Goal: Task Accomplishment & Management: Use online tool/utility

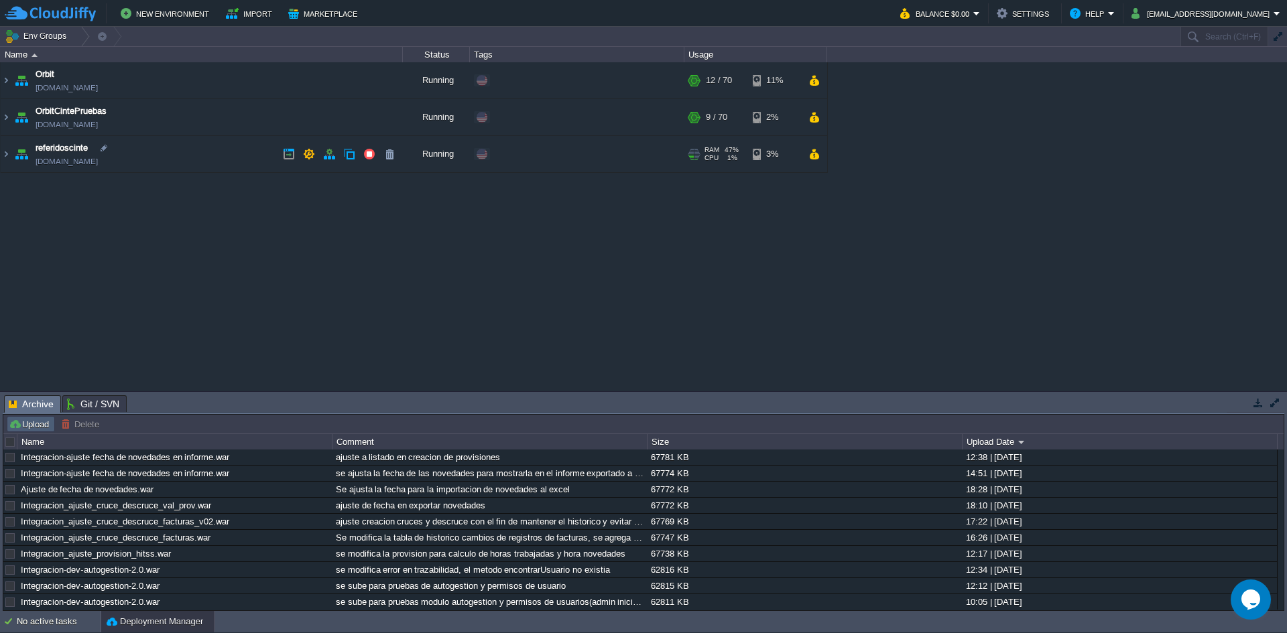
click at [36, 426] on button "Upload" at bounding box center [31, 424] width 44 height 12
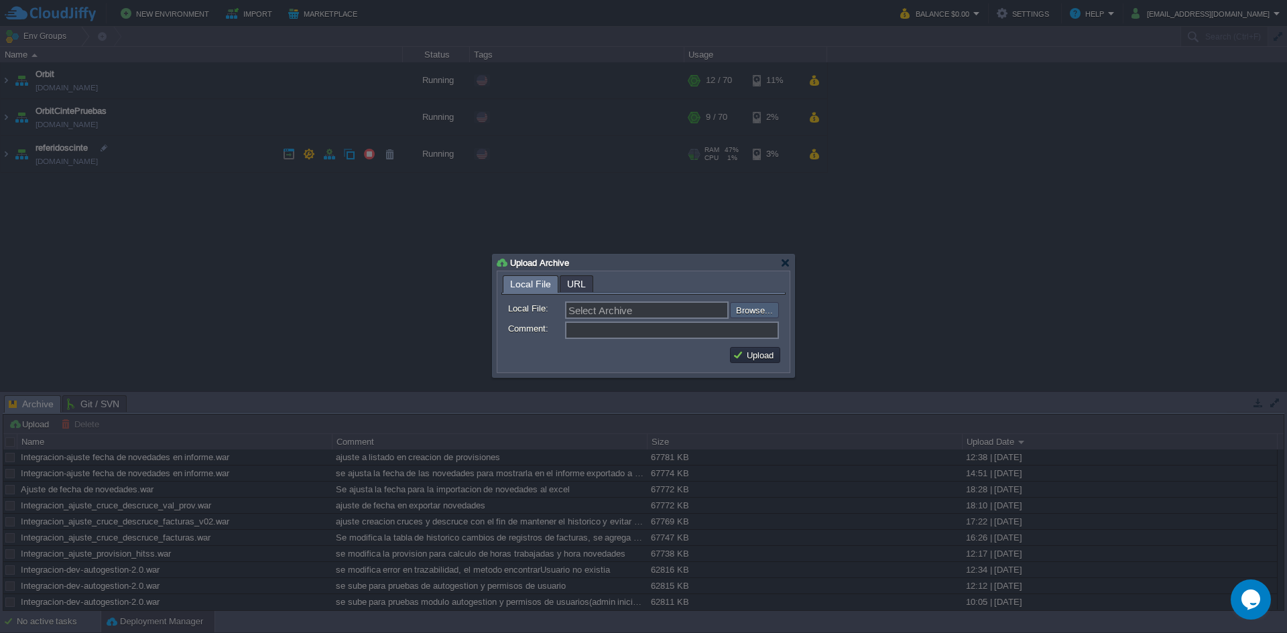
click at [749, 310] on input "file" at bounding box center [694, 310] width 170 height 16
type input "C:\fakepath\Integracion-1.0.war"
type input "Integracion-1.0.war"
click at [737, 310] on input "file" at bounding box center [694, 310] width 170 height 16
type input "C:\fakepath\Integracion-ajuste fecha de novedades en informe_v02.war"
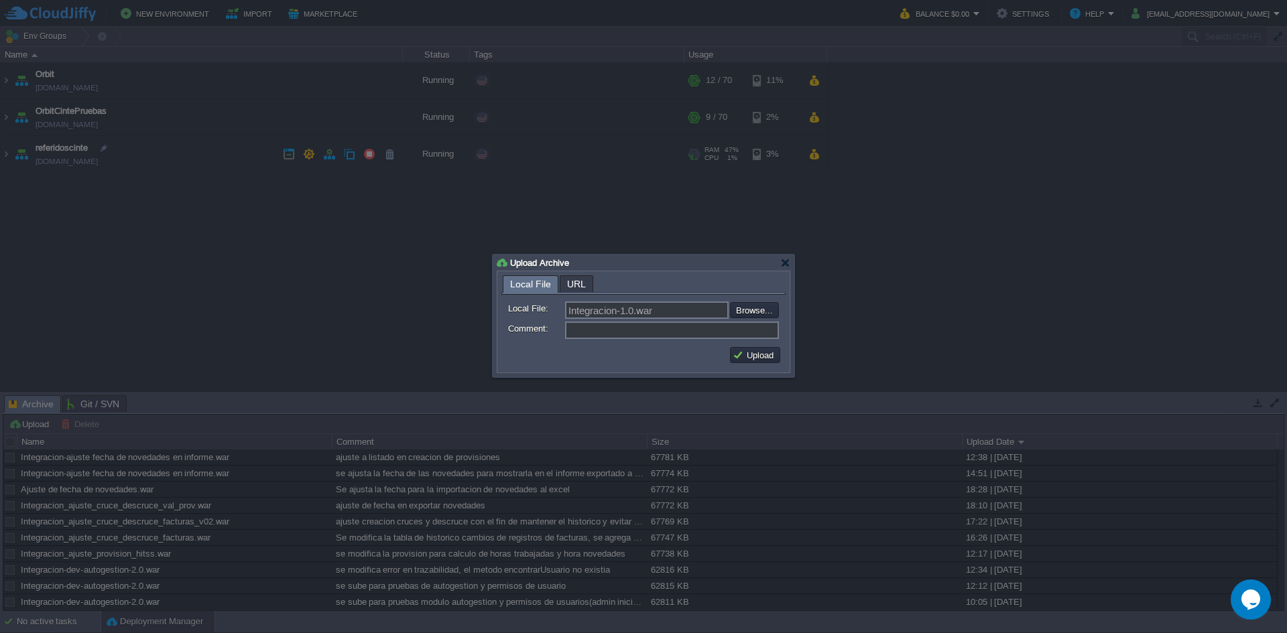
type input "Integracion-ajuste fecha de novedades en informe_v02.war"
type input "ajuste a listado de fecha de provisiones y novedades"
click at [754, 355] on button "Upload" at bounding box center [755, 355] width 45 height 12
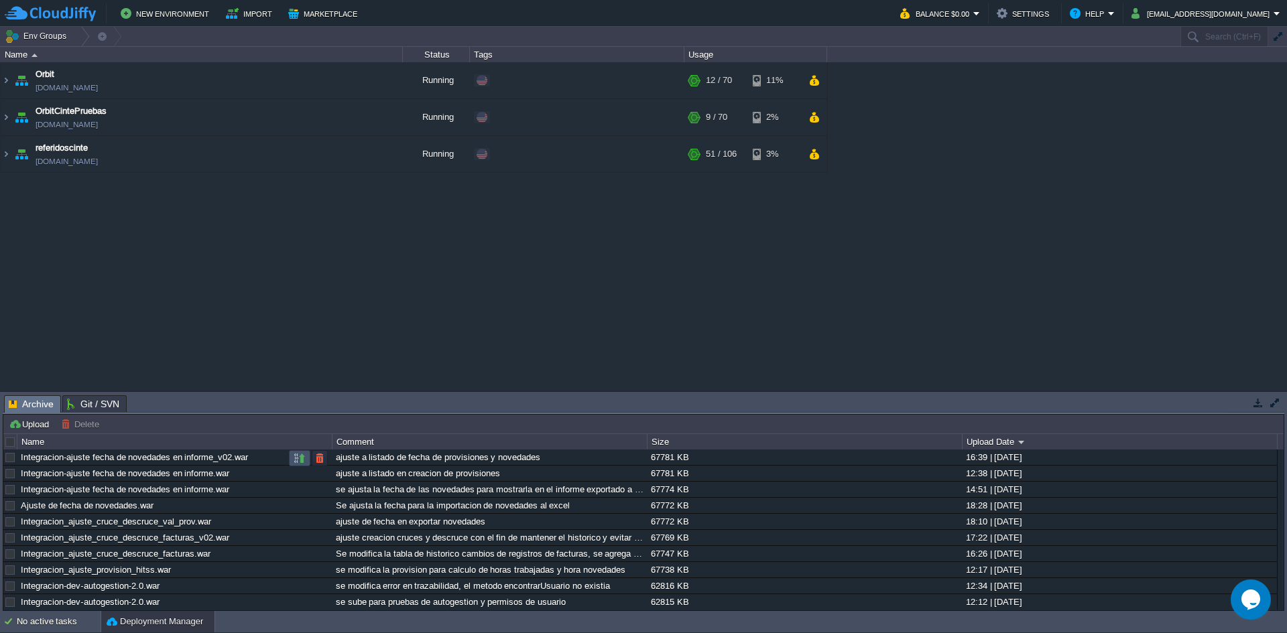
click at [300, 457] on button "button" at bounding box center [300, 458] width 12 height 12
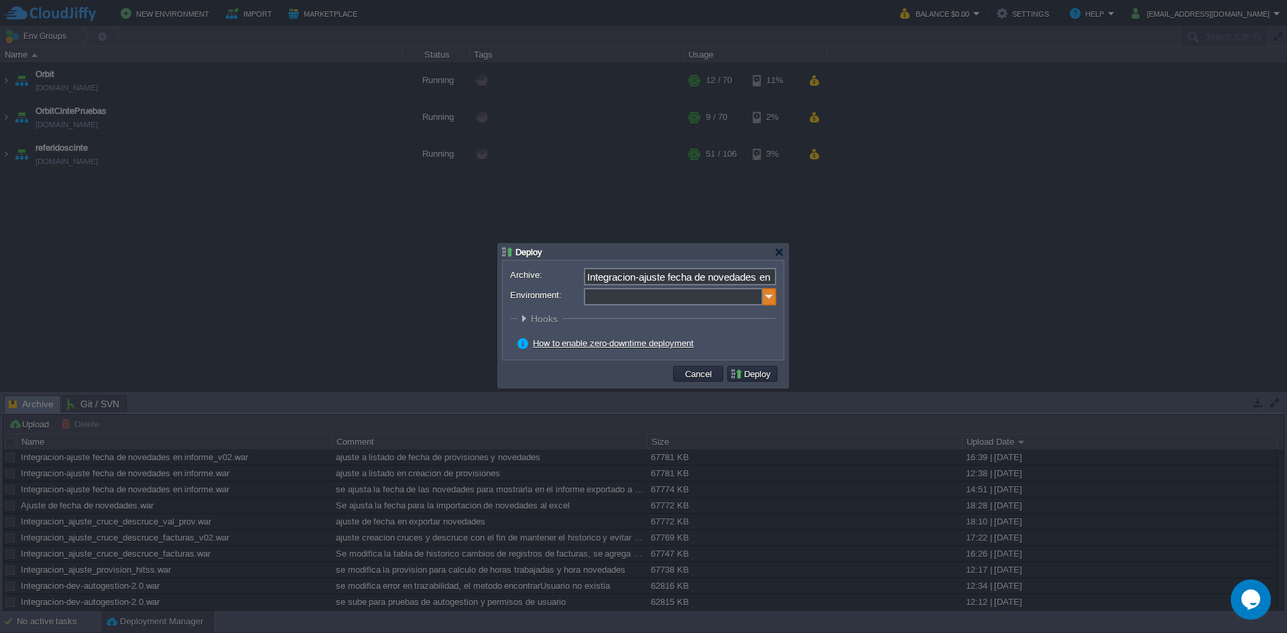
click at [773, 296] on img at bounding box center [769, 296] width 13 height 17
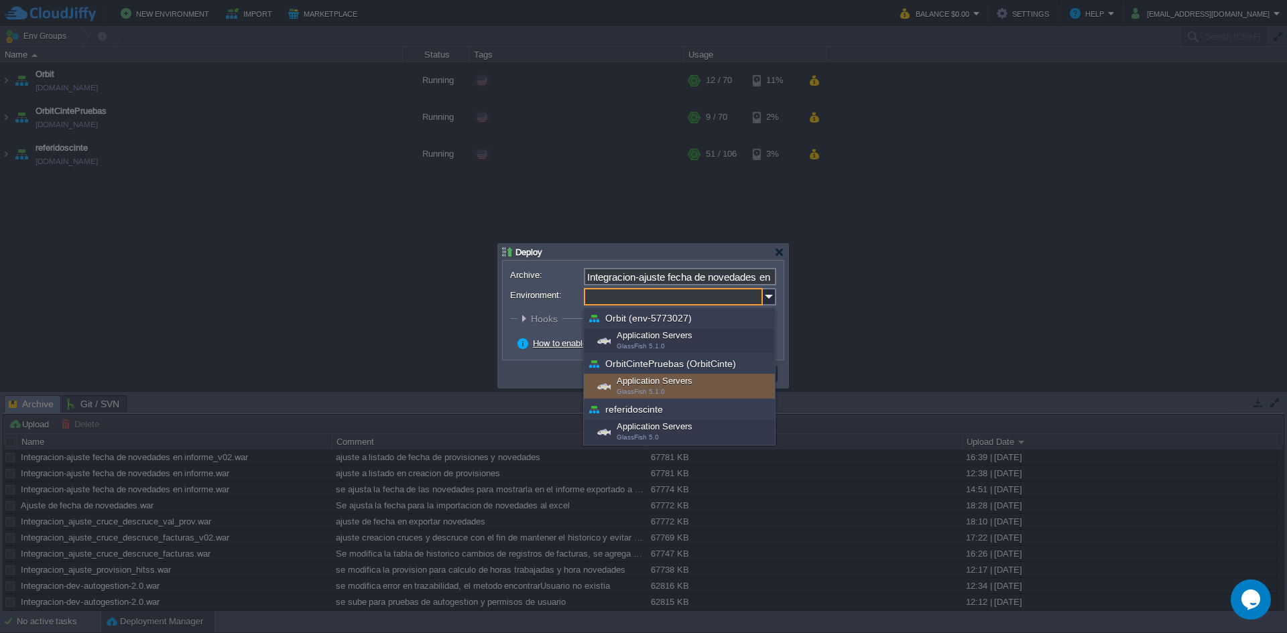
click at [656, 389] on span "GlassFish 5.1.0" at bounding box center [641, 391] width 48 height 7
type input "Application Servers (OrbitCintePruebas (OrbitCinte))"
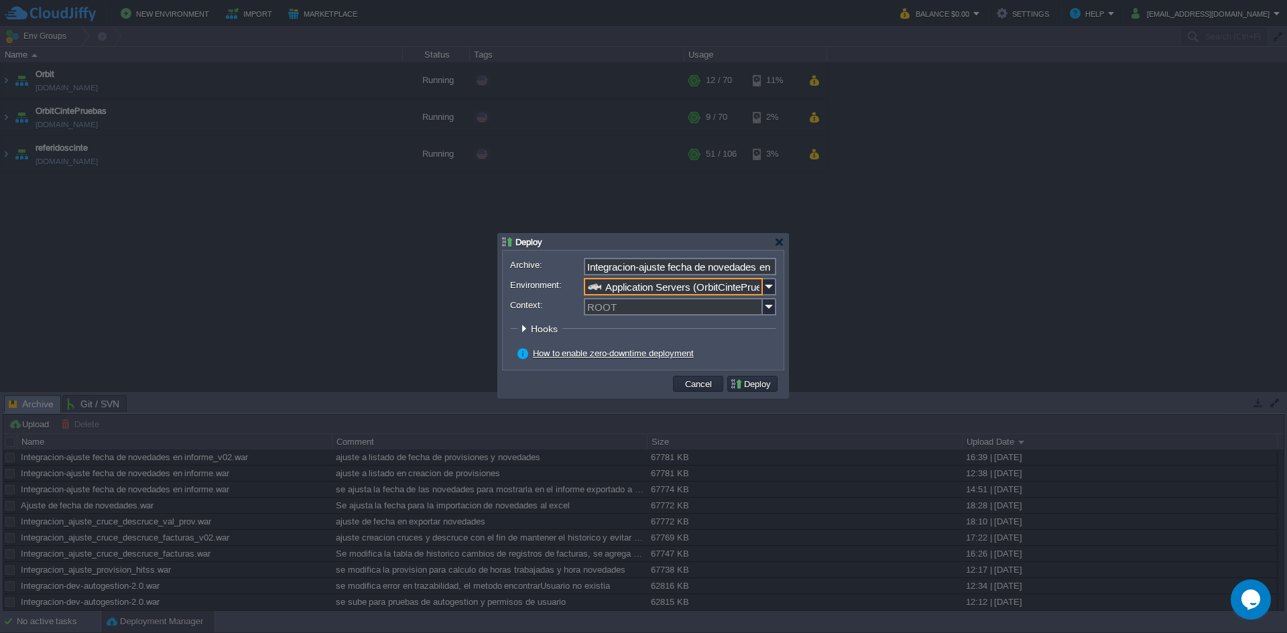
click at [776, 306] on div "Archive: Integracion-ajuste fecha de novedades en informe_v02.war Environment: …" at bounding box center [643, 310] width 281 height 119
click at [773, 305] on img at bounding box center [769, 306] width 13 height 17
click at [612, 330] on div "ORBIT" at bounding box center [680, 327] width 190 height 18
type input "ORBIT"
click at [761, 383] on button "Deploy" at bounding box center [752, 384] width 45 height 12
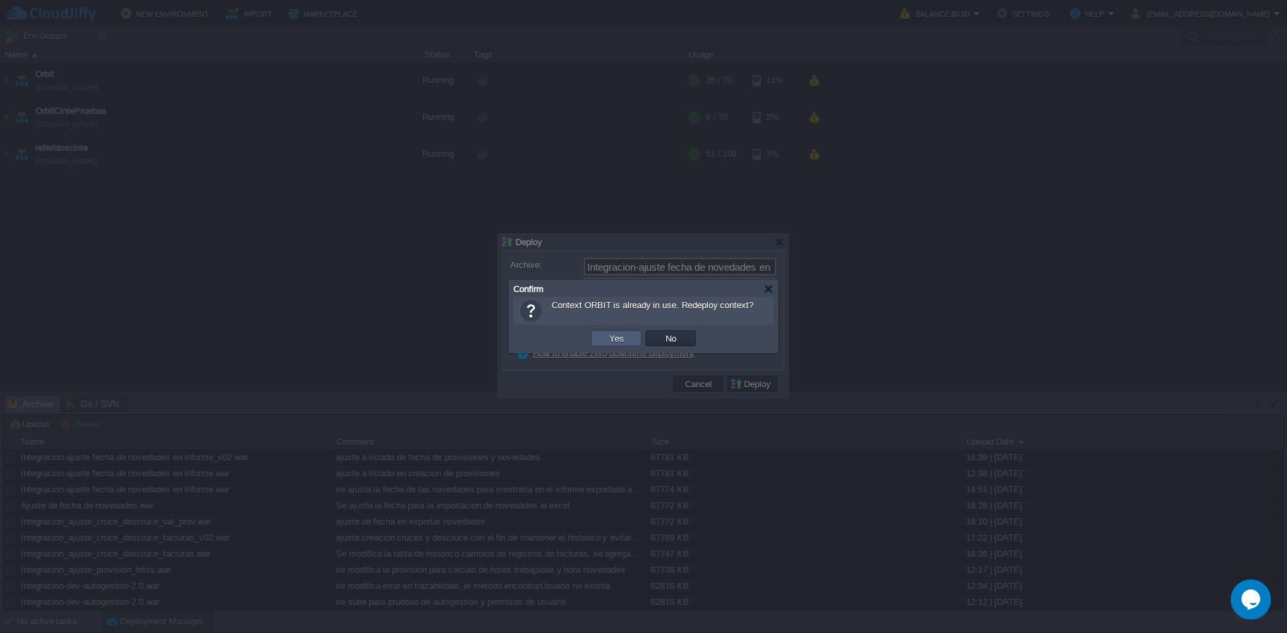
click at [625, 338] on button "Yes" at bounding box center [616, 338] width 23 height 12
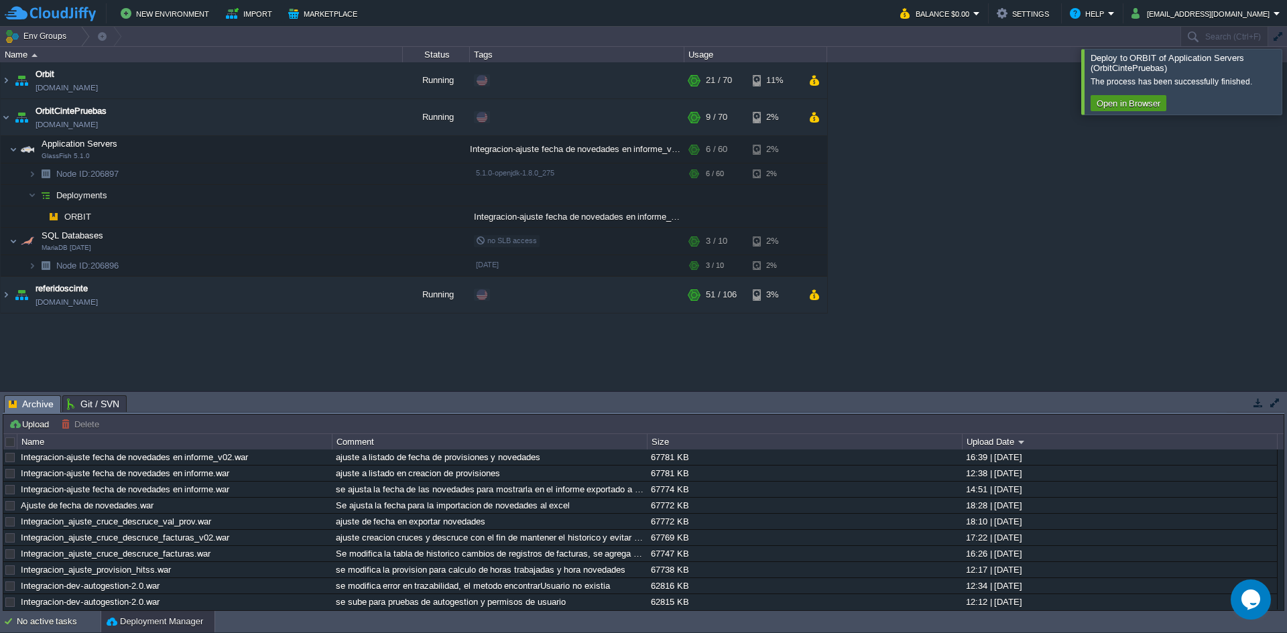
click at [1101, 104] on button "Open in Browser" at bounding box center [1129, 103] width 72 height 12
